Goal: Information Seeking & Learning: Understand process/instructions

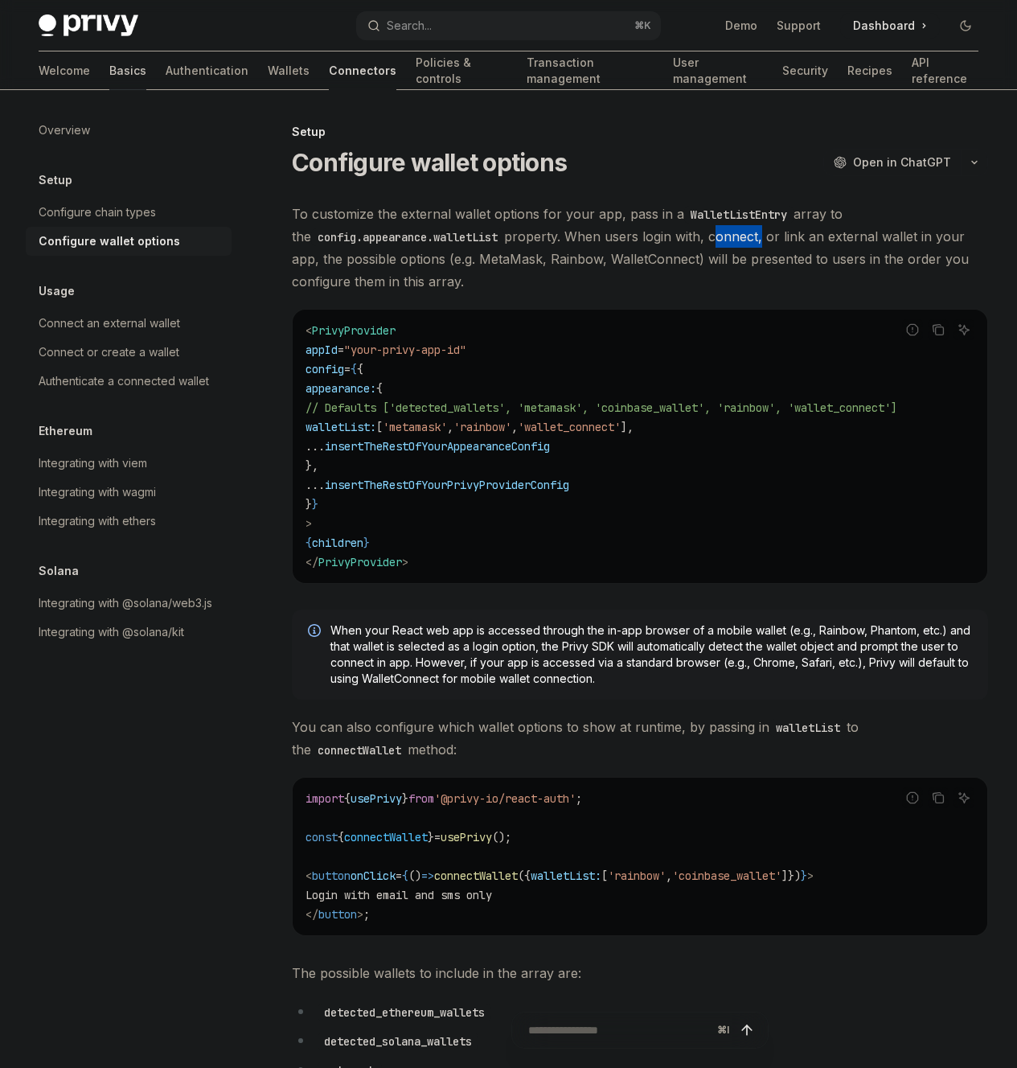
click at [109, 67] on link "Basics" at bounding box center [127, 70] width 37 height 39
type textarea "*"
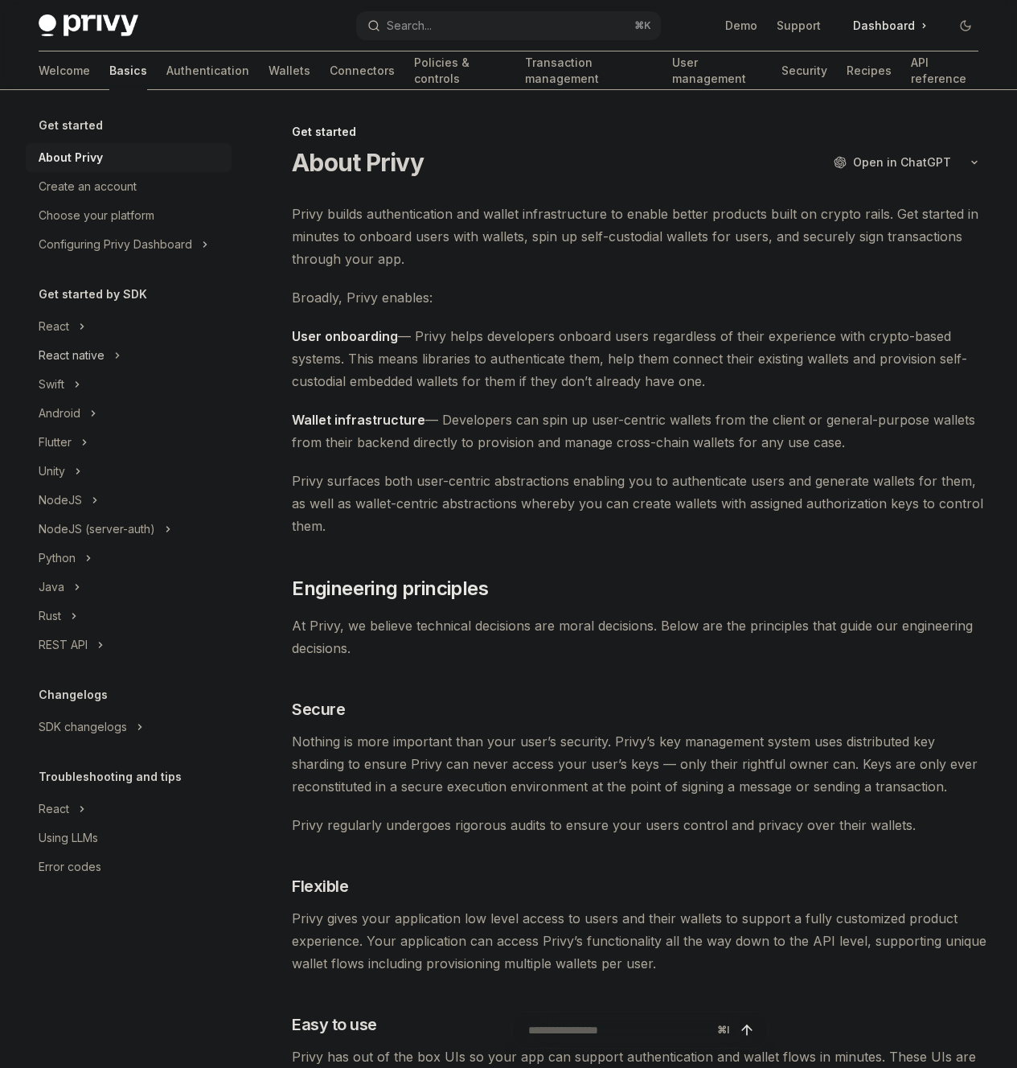
click at [125, 348] on button "React native" at bounding box center [129, 355] width 206 height 29
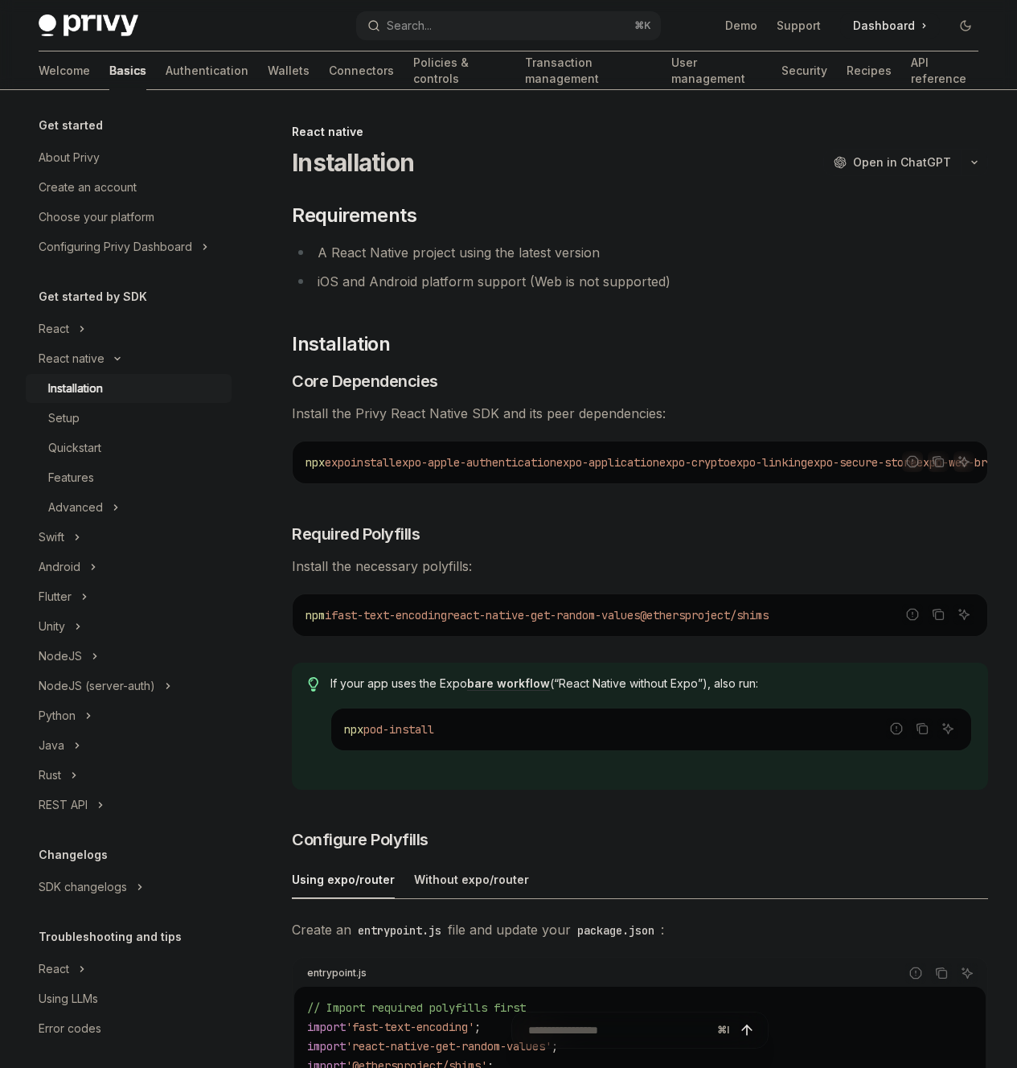
type textarea "*"
click at [928, 461] on button "Copy the contents from the code block" at bounding box center [938, 461] width 21 height 21
click at [932, 619] on icon "Copy the contents from the code block" at bounding box center [938, 614] width 13 height 13
click at [932, 614] on icon "Copy the contents from the code block" at bounding box center [938, 614] width 13 height 13
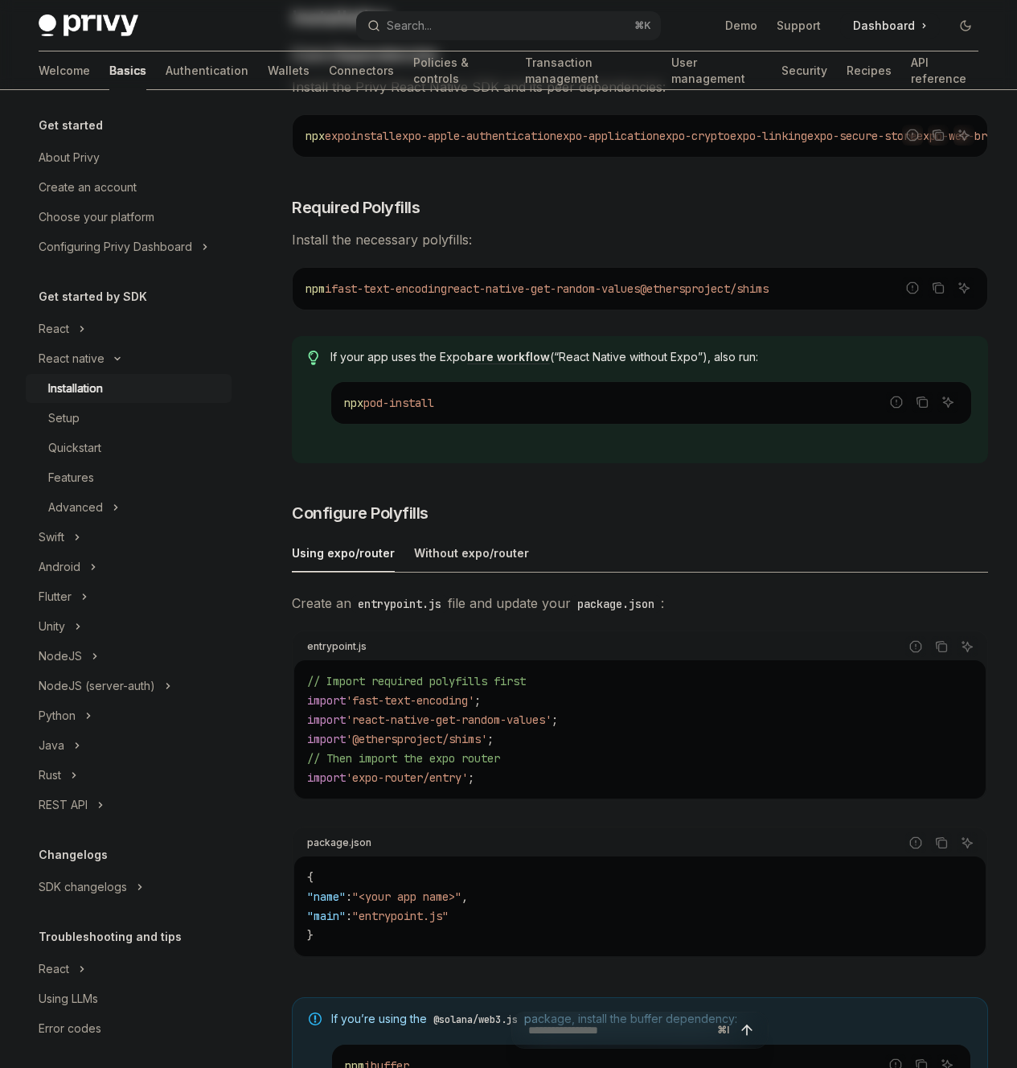
scroll to position [329, 0]
click at [0, 0] on div "On this page Requirements Installation Core Dependencies Required Polyfills Con…" at bounding box center [0, 0] width 0 height 0
click at [594, 612] on span "Create an entrypoint.js file and update your package.json :" at bounding box center [640, 600] width 696 height 23
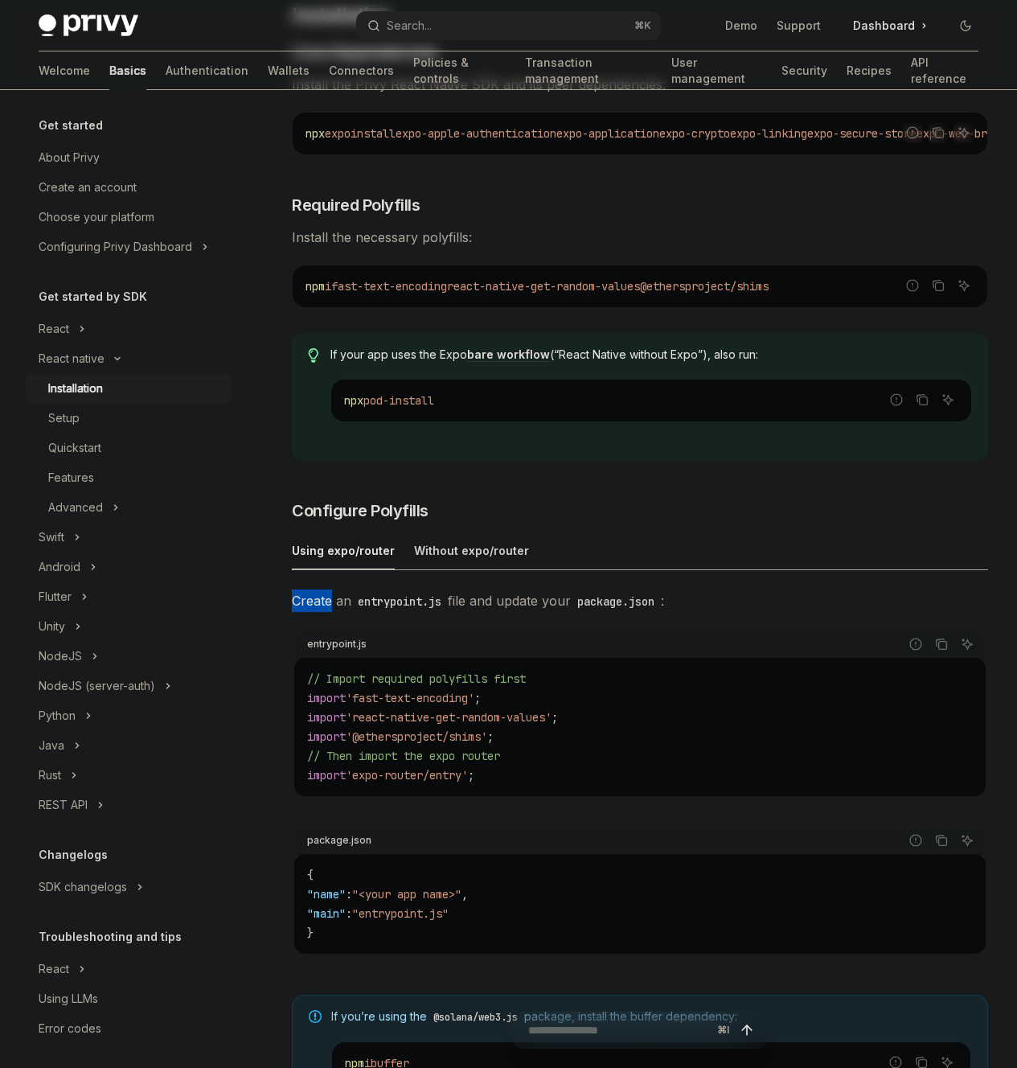
click at [594, 617] on div "Using expo/router Without expo/router Create an entrypoint.js file and update y…" at bounding box center [640, 757] width 696 height 450
drag, startPoint x: 594, startPoint y: 617, endPoint x: 603, endPoint y: 631, distance: 17.0
click at [602, 631] on div "Using expo/router Without expo/router Create an entrypoint.js file and update y…" at bounding box center [640, 757] width 696 height 450
click at [602, 610] on code "package.json" at bounding box center [616, 602] width 90 height 18
click at [626, 606] on div "Using expo/router Without expo/router Create an entrypoint.js file and update y…" at bounding box center [640, 757] width 696 height 450
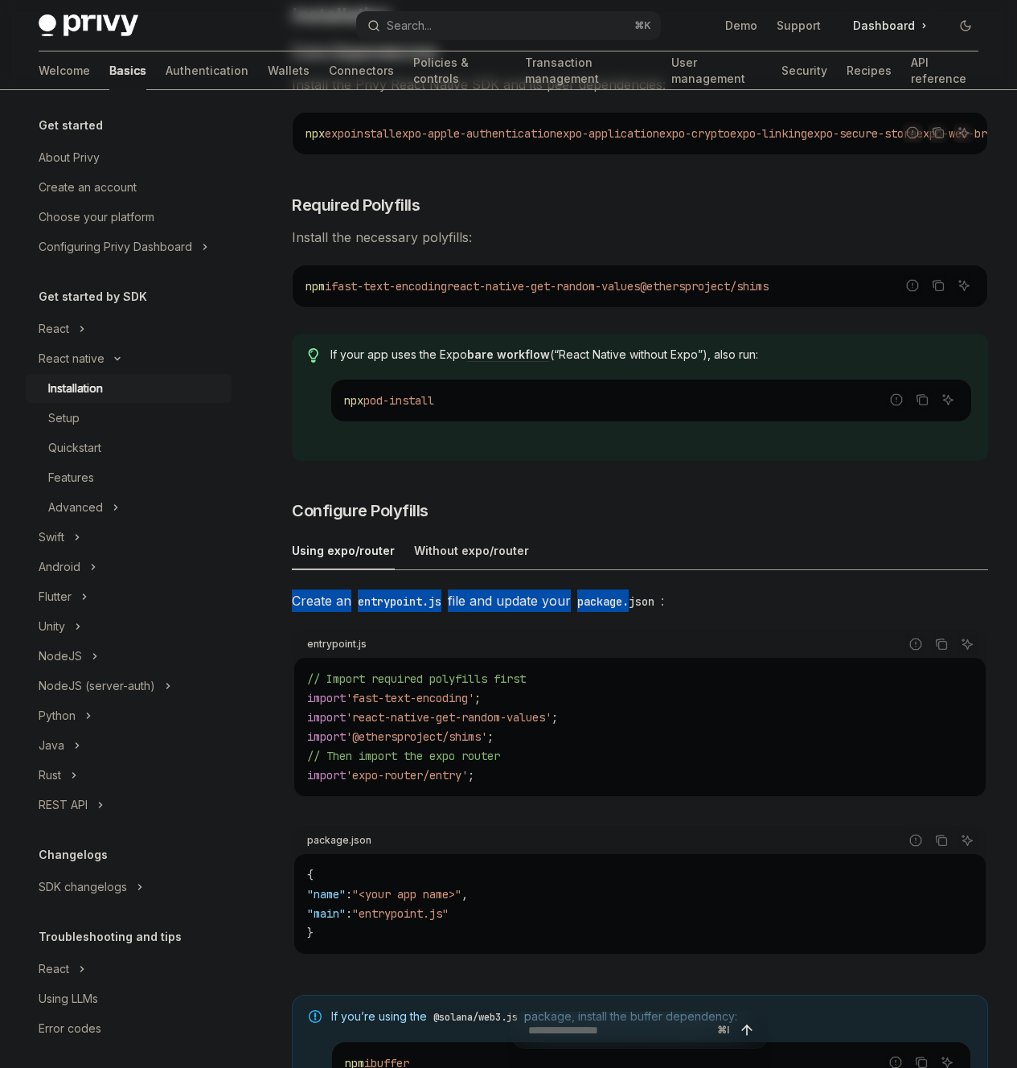
click at [643, 637] on div "Using expo/router Without expo/router Create an entrypoint.js file and update y…" at bounding box center [640, 757] width 696 height 450
click at [632, 610] on code "package.json" at bounding box center [616, 602] width 90 height 18
click at [632, 612] on span "Create an entrypoint.js file and update your package.json :" at bounding box center [640, 600] width 696 height 23
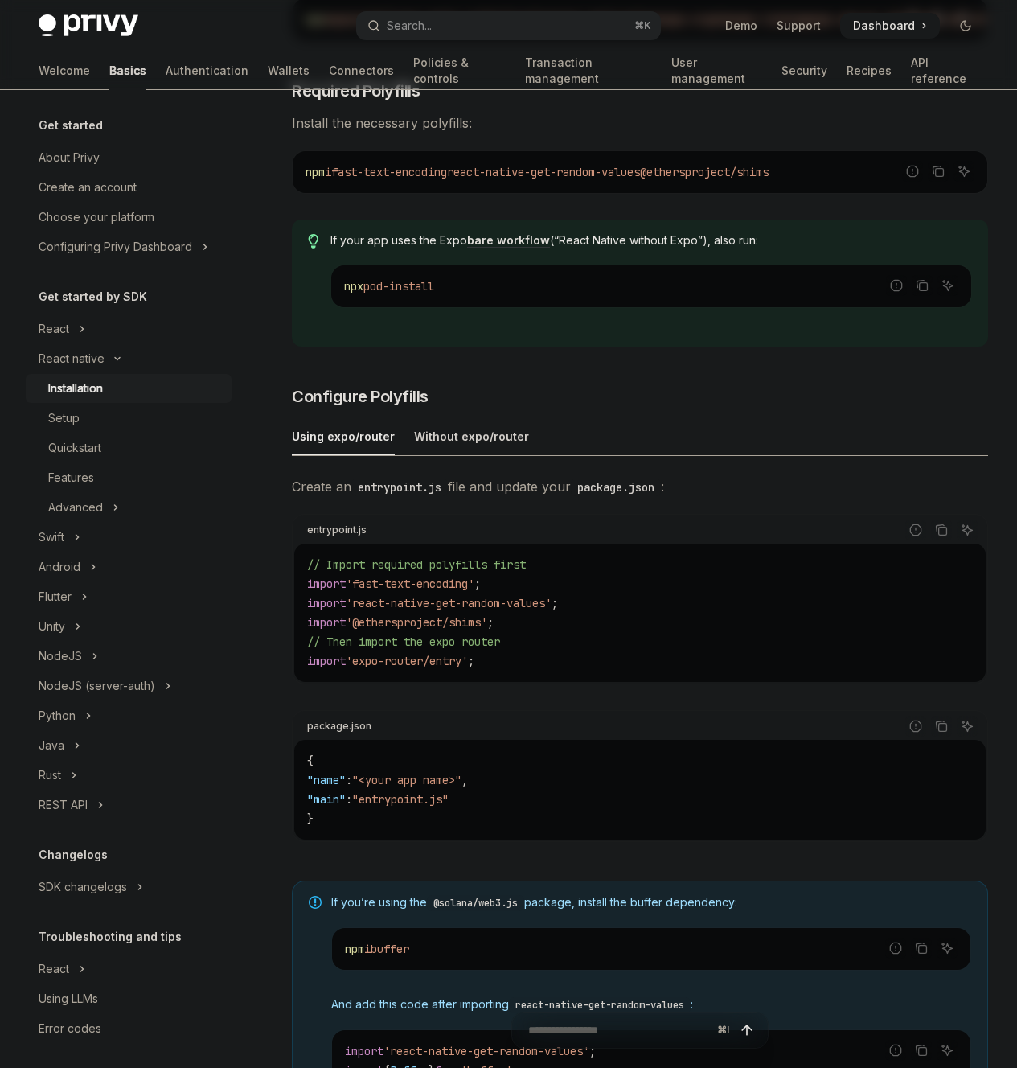
scroll to position [480, 0]
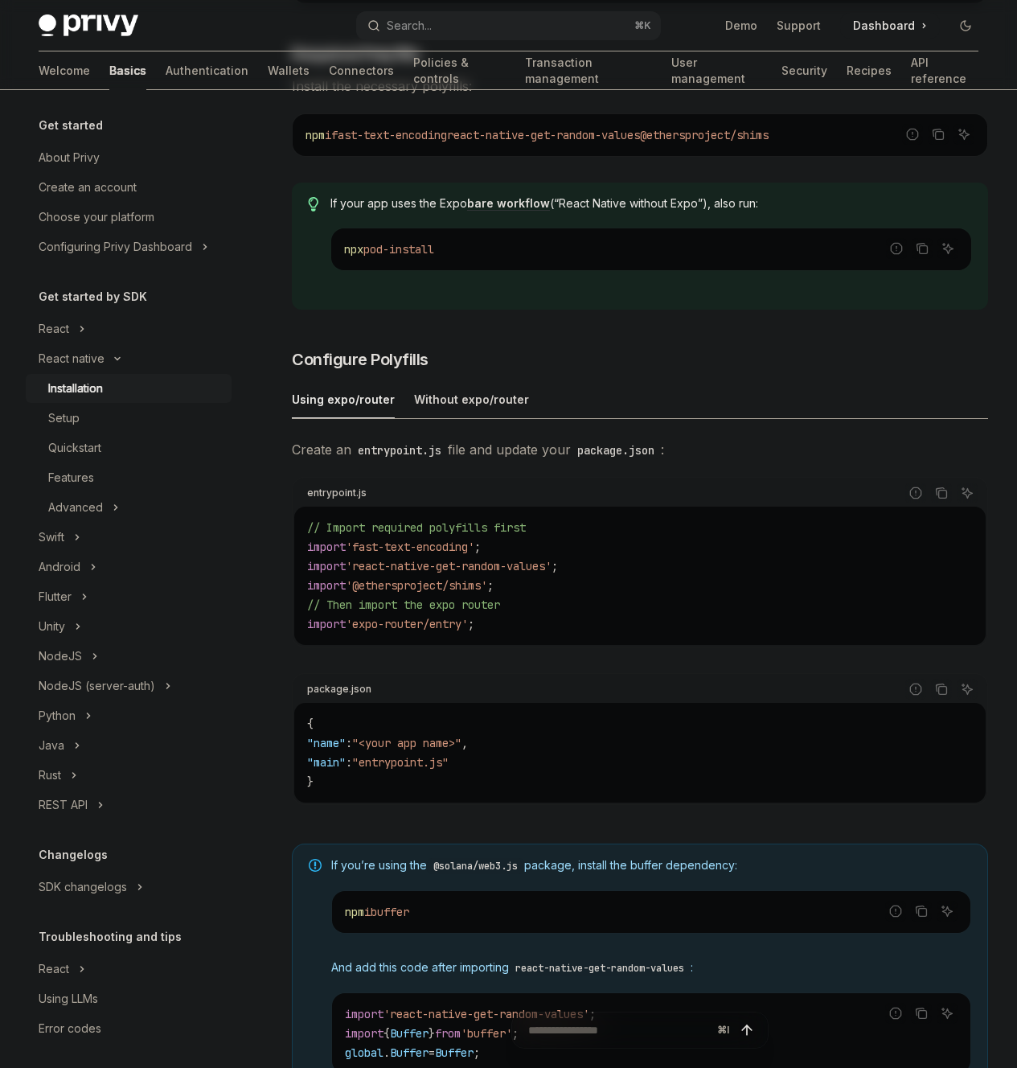
click at [461, 461] on span "Create an entrypoint.js file and update your package.json :" at bounding box center [640, 449] width 696 height 23
drag, startPoint x: 461, startPoint y: 479, endPoint x: 560, endPoint y: 540, distance: 116.3
click at [462, 461] on span "Create an entrypoint.js file and update your package.json :" at bounding box center [640, 449] width 696 height 23
click at [0, 0] on div "On this page Requirements Installation Core Dependencies Required Polyfills Con…" at bounding box center [0, 0] width 0 height 0
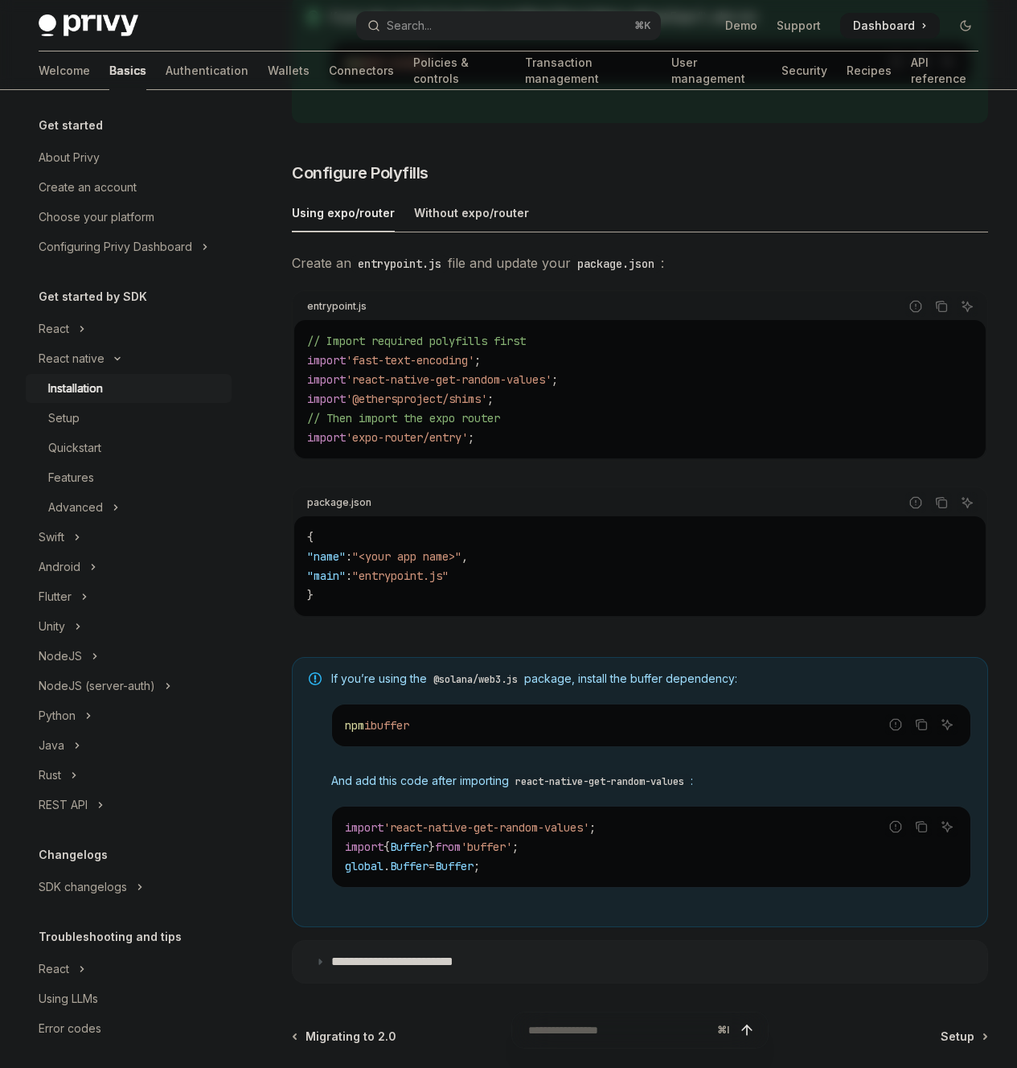
scroll to position [904, 0]
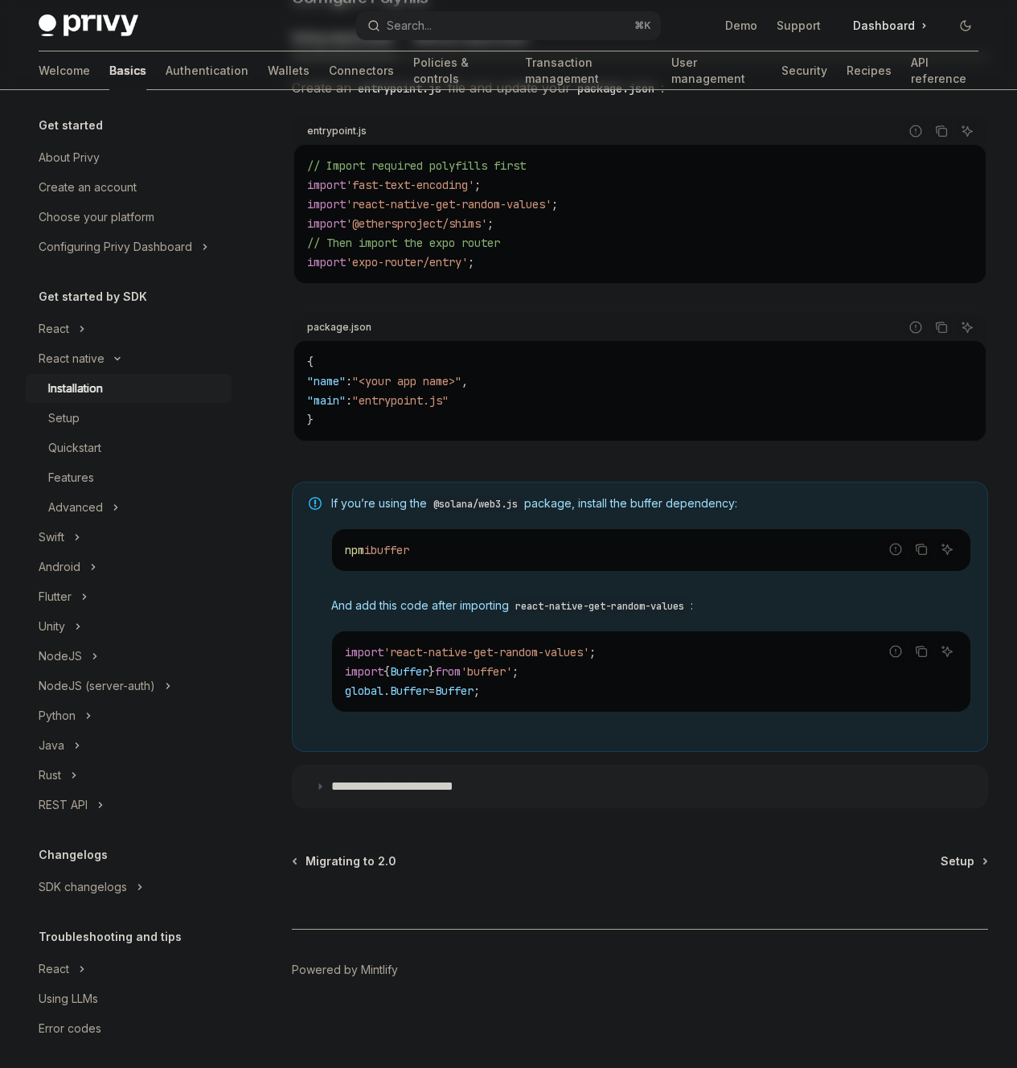
drag, startPoint x: 522, startPoint y: 479, endPoint x: 517, endPoint y: 450, distance: 29.4
click at [517, 482] on div "If you’re using the @solana/web3.js package, install the buffer dependency: Rep…" at bounding box center [640, 617] width 696 height 270
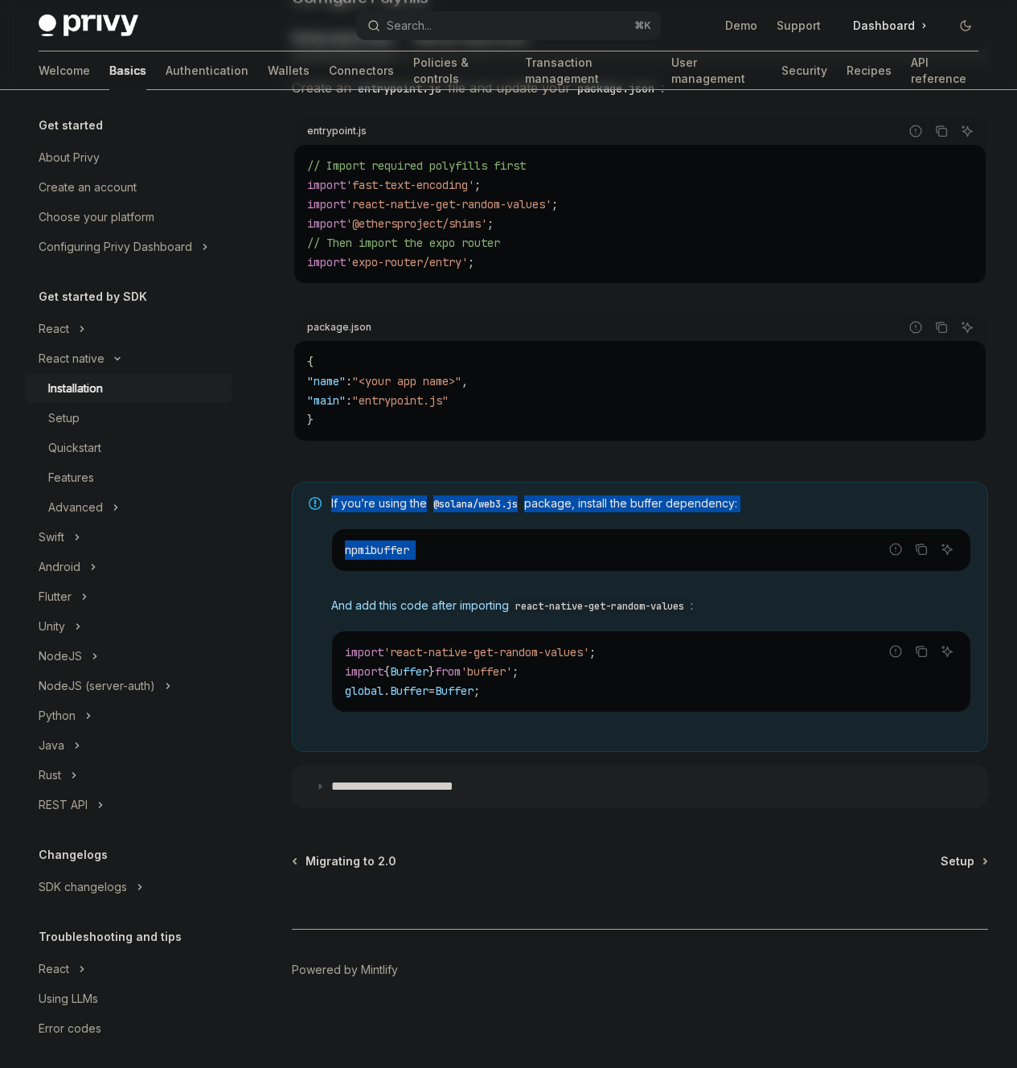
drag, startPoint x: 517, startPoint y: 450, endPoint x: 740, endPoint y: 573, distance: 254.5
click at [738, 572] on div "On this page Requirements Installation Core Dependencies Required Polyfills Con…" at bounding box center [509, 158] width 966 height 1820
click at [740, 573] on div "On this page Requirements Installation Core Dependencies Required Polyfills Con…" at bounding box center [509, 158] width 966 height 1820
